Goal: Information Seeking & Learning: Learn about a topic

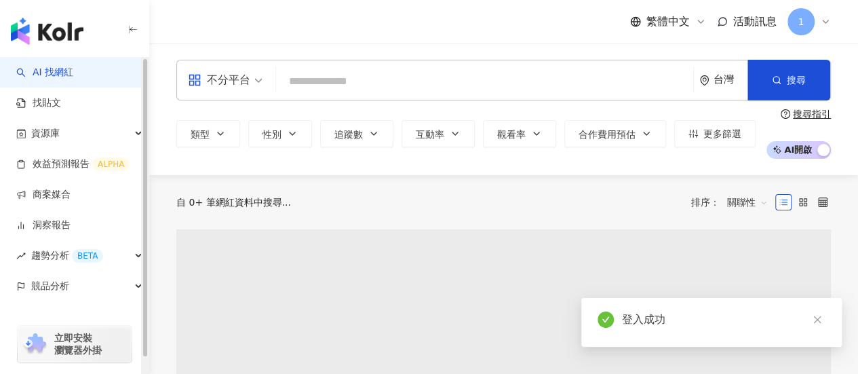
click at [354, 67] on div "不分平台 台灣 搜尋" at bounding box center [503, 80] width 655 height 41
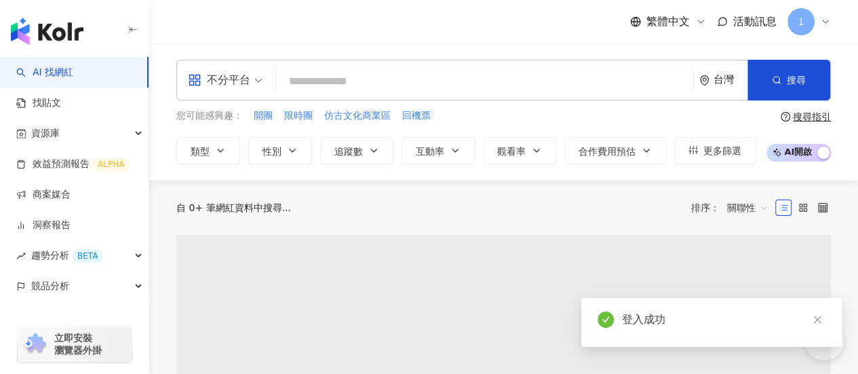
click at [356, 73] on input "search" at bounding box center [485, 82] width 407 height 26
type input "*"
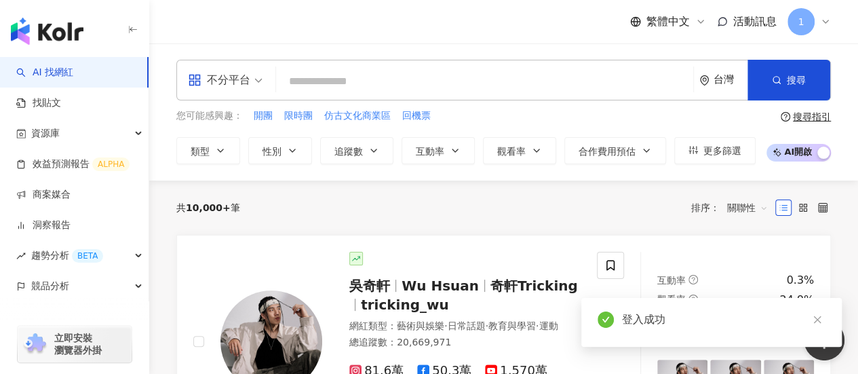
type input "*"
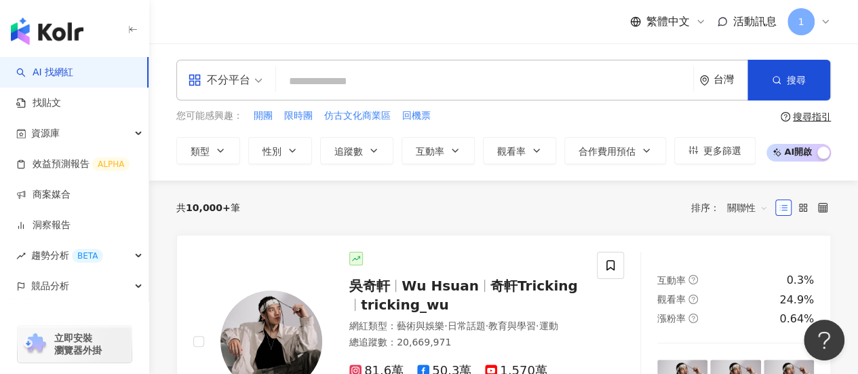
type input "*"
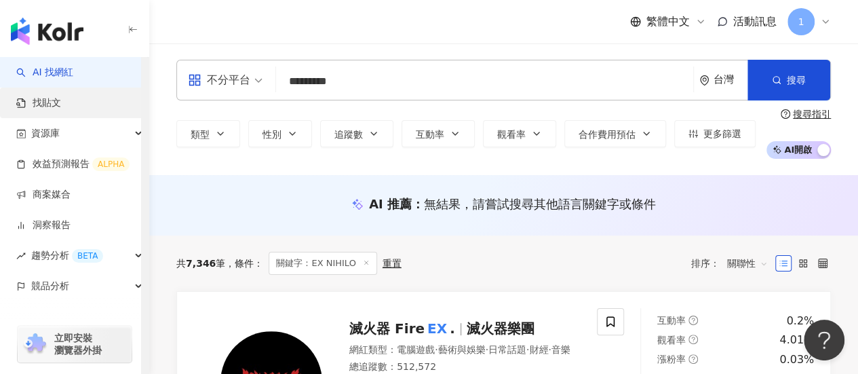
type input "*********"
click at [30, 98] on link "找貼文" at bounding box center [38, 103] width 45 height 14
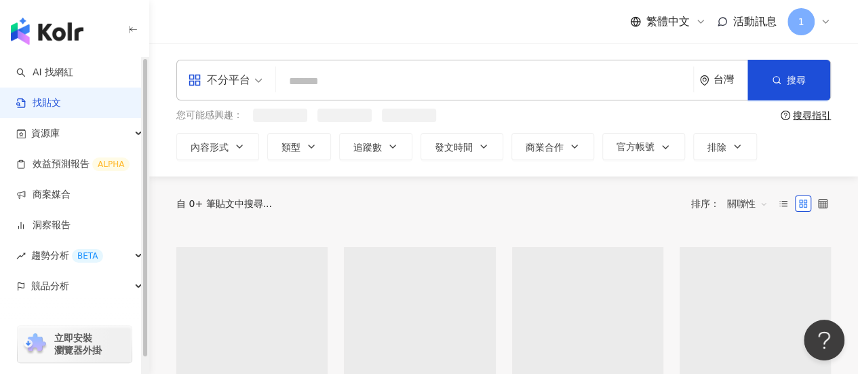
click at [341, 84] on input "search" at bounding box center [485, 81] width 407 height 29
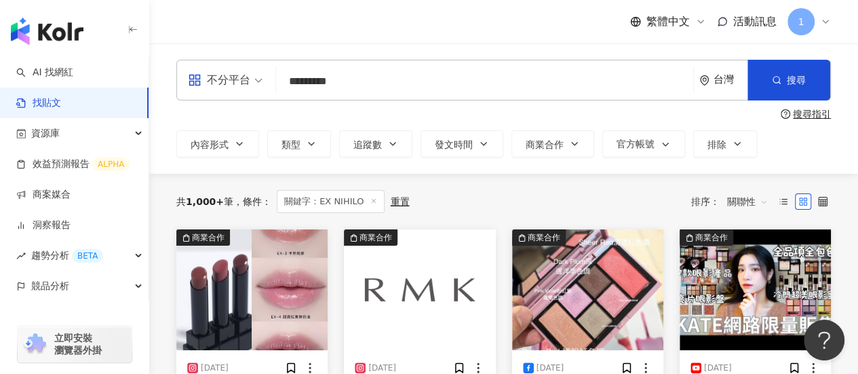
click at [366, 86] on input "*********" at bounding box center [485, 81] width 407 height 29
click at [303, 83] on input "*********" at bounding box center [485, 81] width 407 height 29
type input "**********"
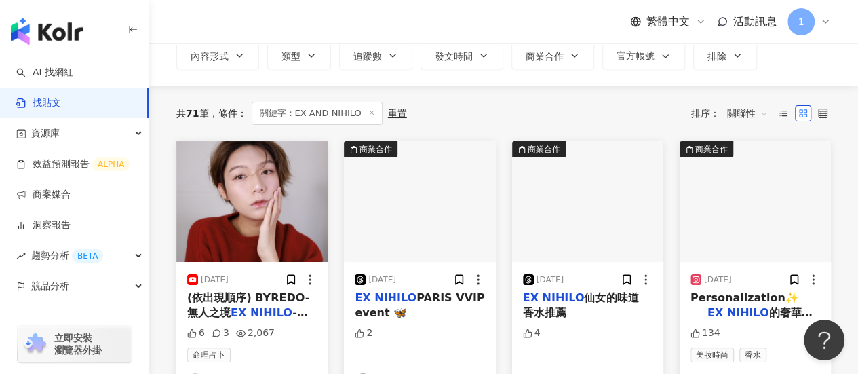
scroll to position [68, 0]
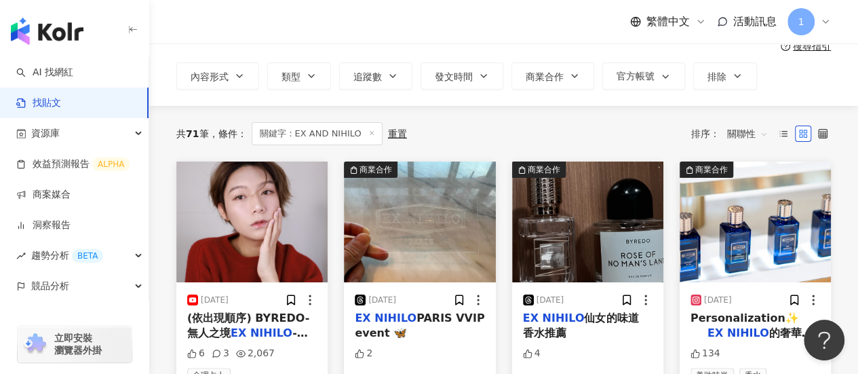
click at [269, 328] on mark "NIHILO" at bounding box center [271, 332] width 42 height 13
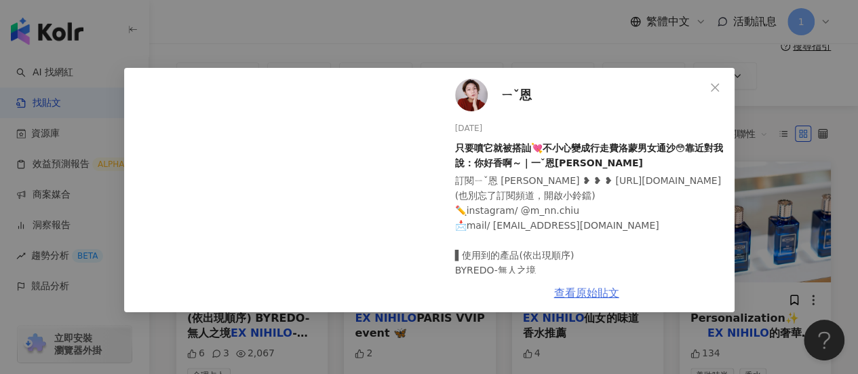
click at [585, 295] on link "查看原始貼文" at bounding box center [586, 292] width 65 height 13
click at [646, 48] on div "ㄧˇ恩 [DATE] 只要噴它就被搭訕💘不小心變成行走費洛蒙男女通沙😳靠近對我說：你好香啊～｜一ˇ恩[PERSON_NAME] 訂閱ㄧˇ恩 [PERSON_N…" at bounding box center [429, 187] width 858 height 374
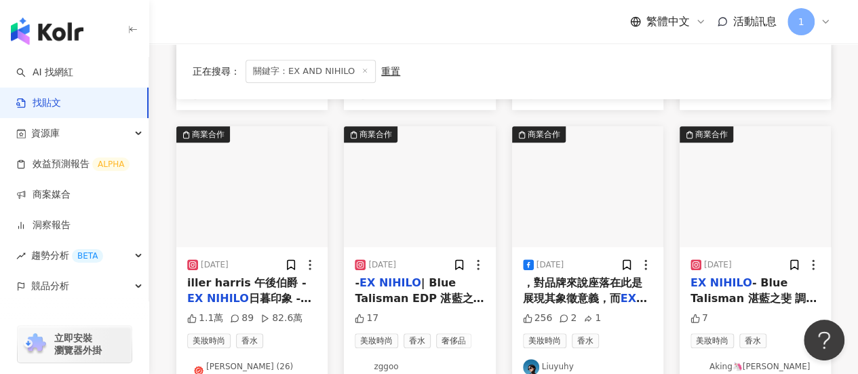
scroll to position [407, 0]
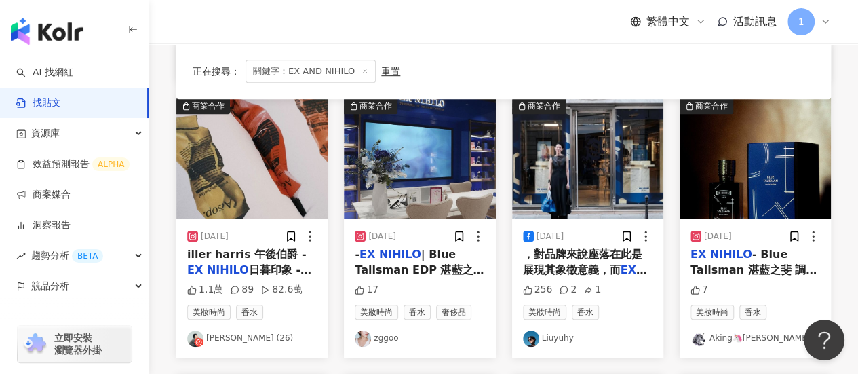
click at [578, 261] on span "，對品牌來說座落在此是展現其象徵意義，而" at bounding box center [582, 262] width 119 height 28
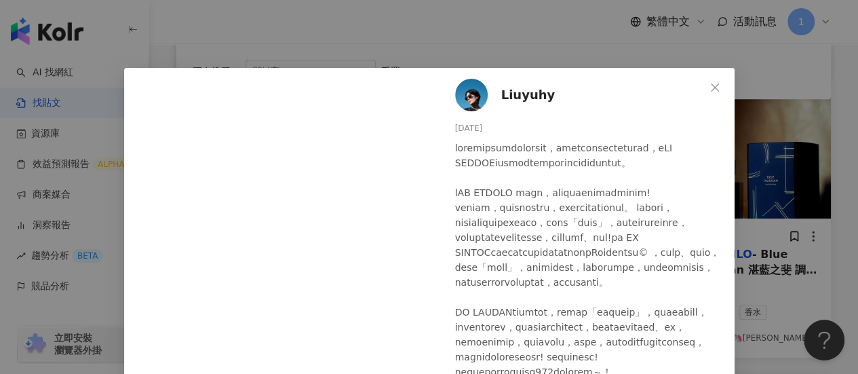
scroll to position [339, 0]
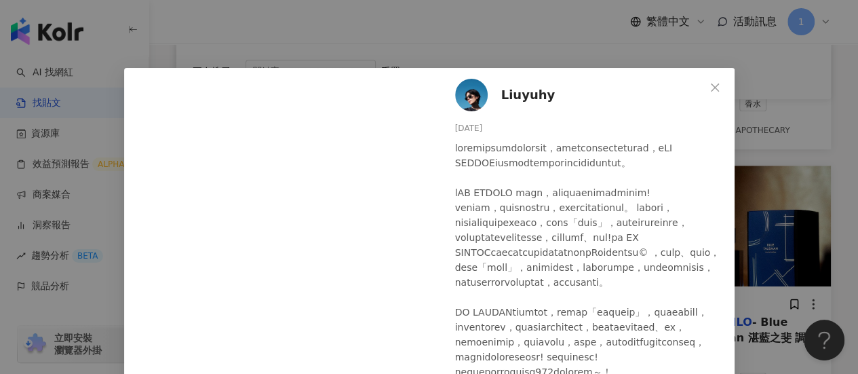
click at [770, 68] on div "Liuyuhy [DATE] 256 2 1 查看原始貼文" at bounding box center [429, 187] width 858 height 374
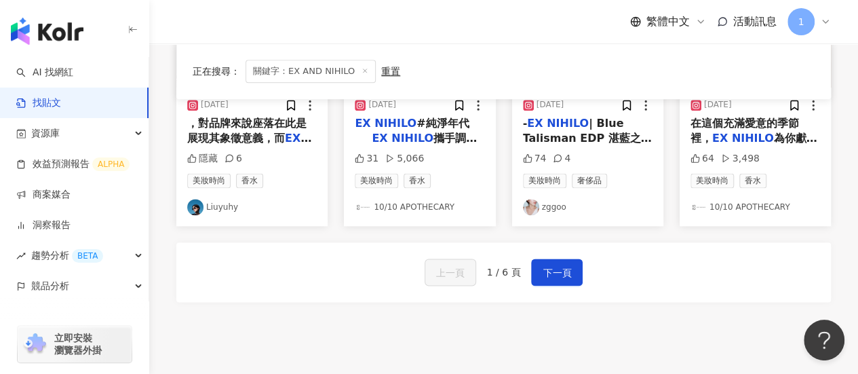
scroll to position [925, 0]
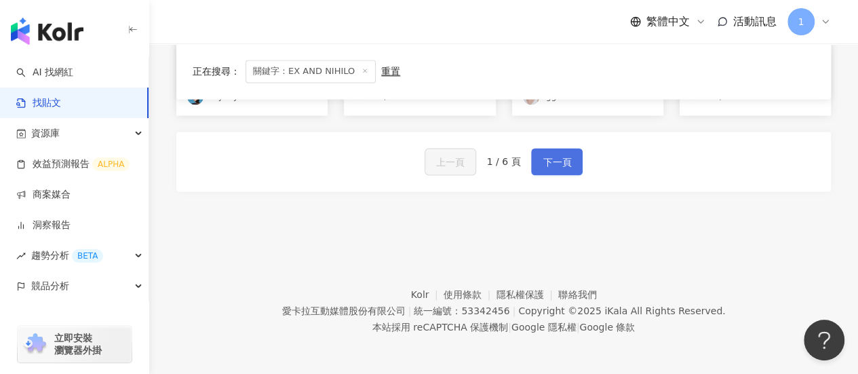
click at [543, 163] on span "下一頁" at bounding box center [557, 162] width 29 height 16
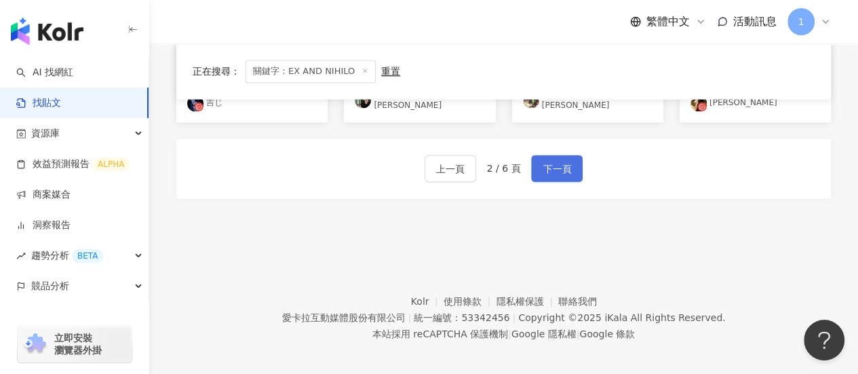
click at [556, 161] on span "下一頁" at bounding box center [557, 169] width 29 height 16
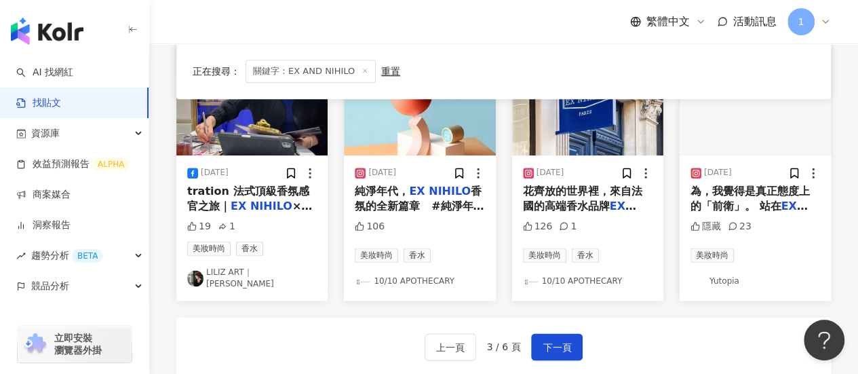
scroll to position [679, 0]
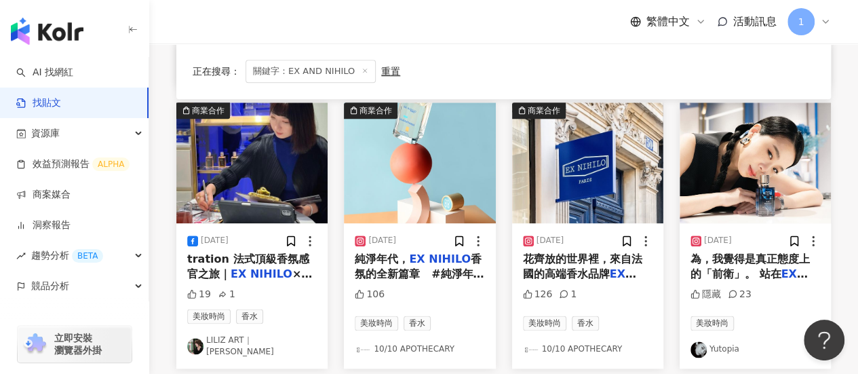
click at [717, 263] on span "為，我覺得是真正態度上的「前衛」。 站在" at bounding box center [750, 266] width 119 height 28
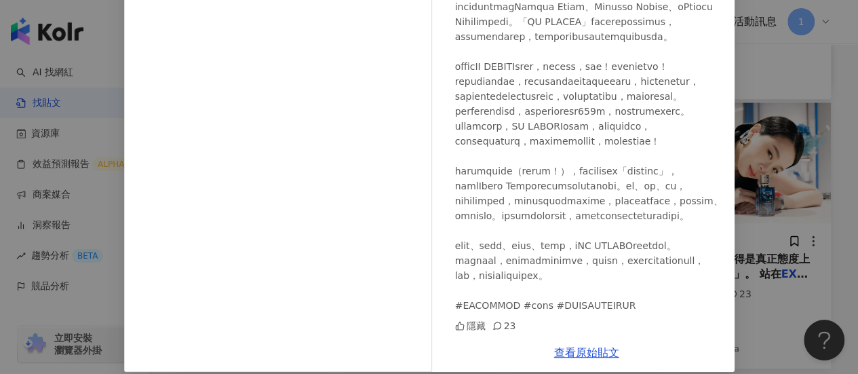
scroll to position [136, 0]
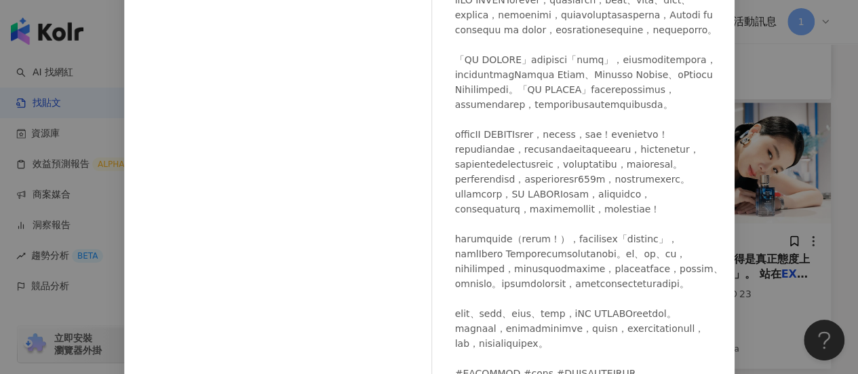
click at [796, 90] on div "Yutopia [DATE] 隱藏 23 查看原始貼文" at bounding box center [429, 187] width 858 height 374
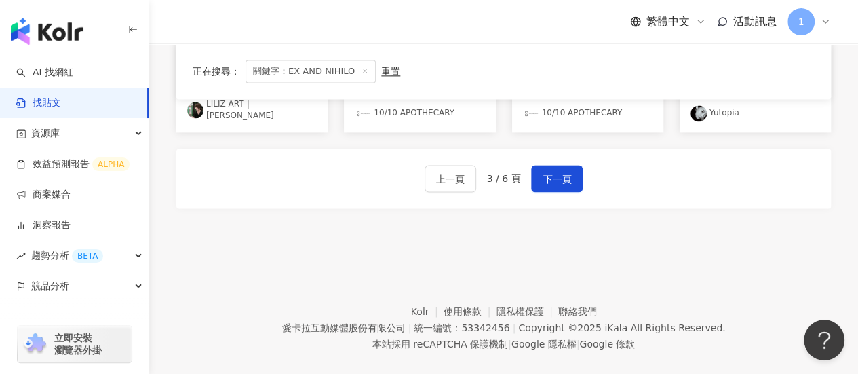
scroll to position [925, 0]
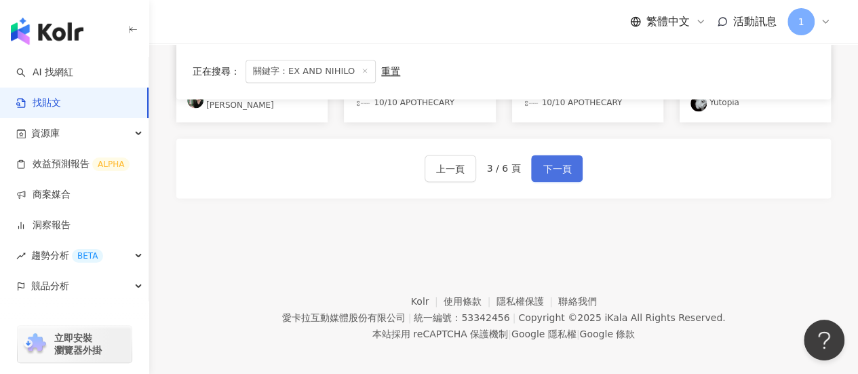
click at [552, 161] on span "下一頁" at bounding box center [557, 169] width 29 height 16
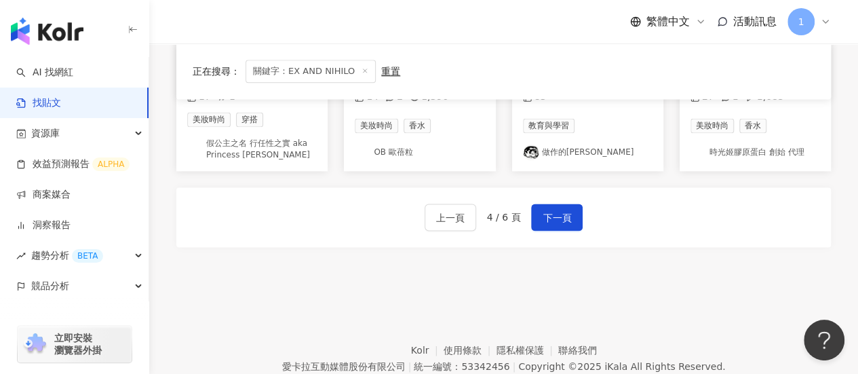
scroll to position [870, 0]
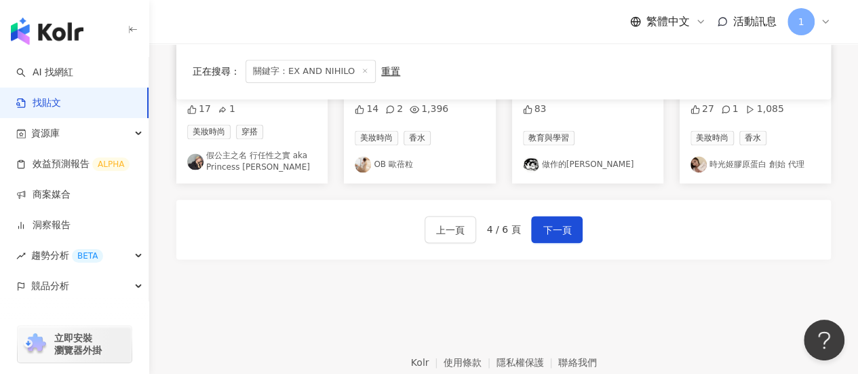
click at [320, 306] on footer "Kolr 使用條款 隱私權保護 聯絡我們 愛卡拉互動媒體股份有限公司 | 統一編號：53342456 | Copyright © 2025 iKala All…" at bounding box center [503, 368] width 709 height 151
click at [551, 227] on span "下一頁" at bounding box center [557, 230] width 29 height 16
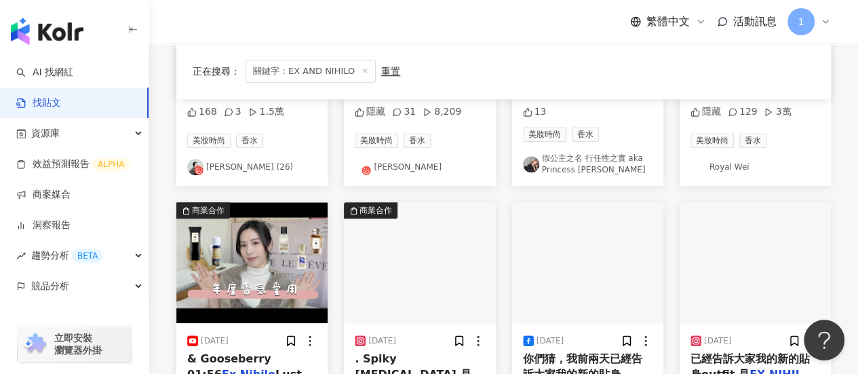
scroll to position [802, 0]
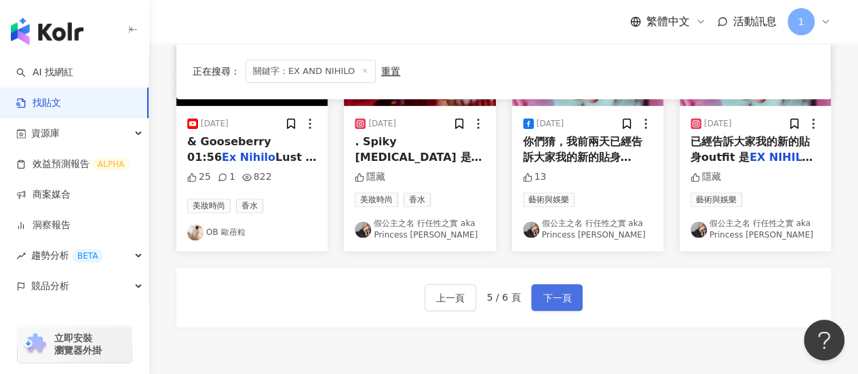
click at [552, 302] on span "下一頁" at bounding box center [557, 298] width 29 height 16
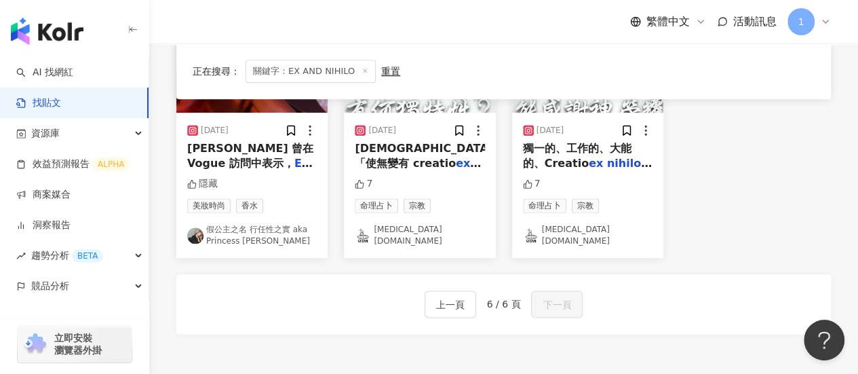
click at [349, 14] on div "繁體中文 活動訊息 1" at bounding box center [503, 21] width 655 height 43
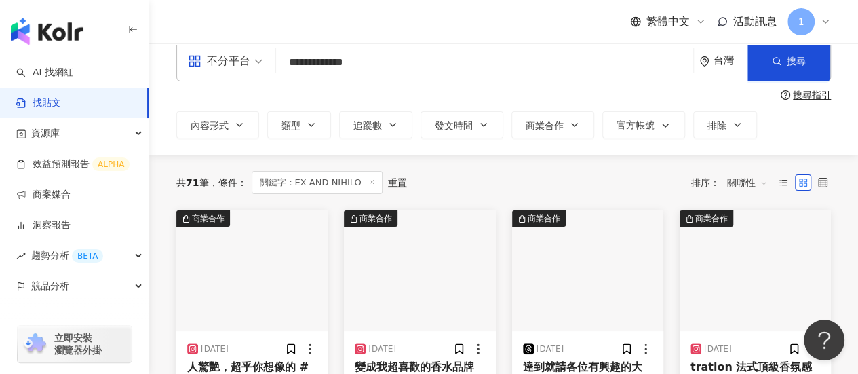
scroll to position [0, 0]
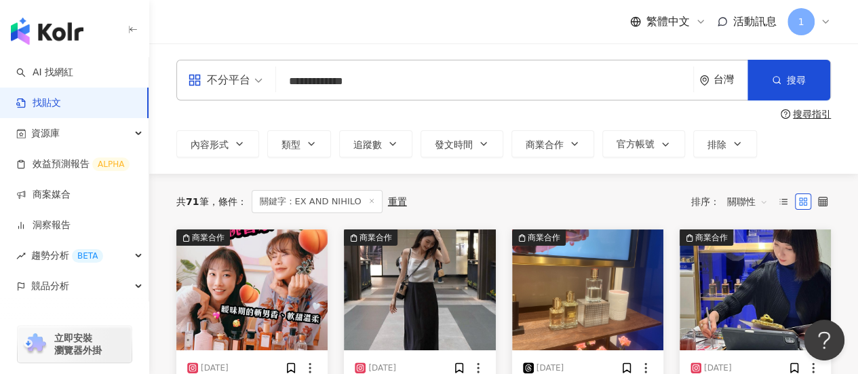
click at [480, 78] on input "**********" at bounding box center [485, 81] width 407 height 29
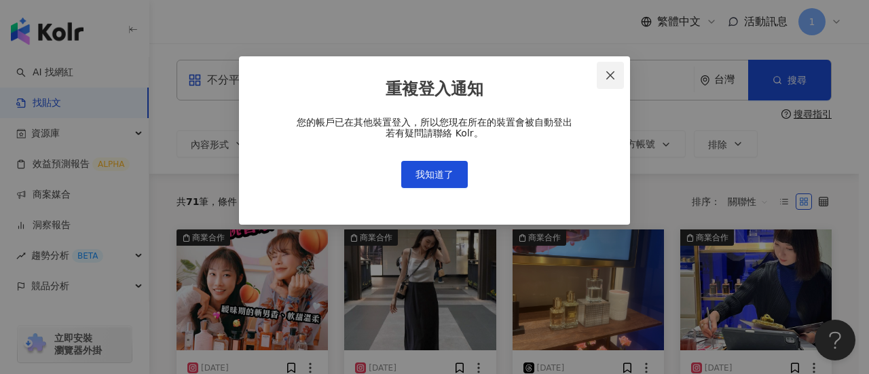
click at [611, 75] on icon "close" at bounding box center [610, 75] width 11 height 11
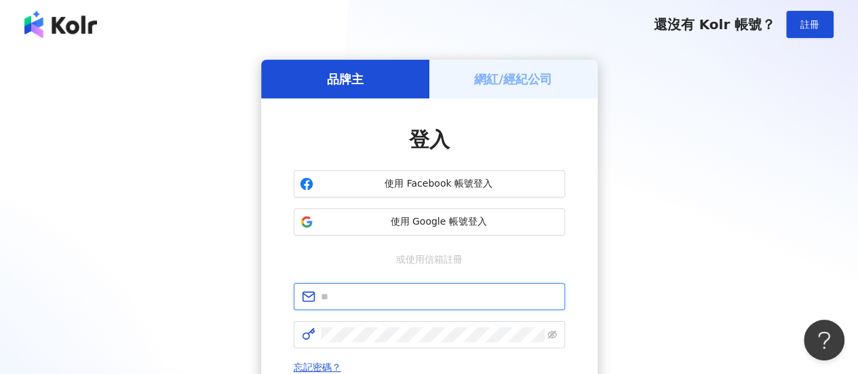
type input "**********"
